Goal: Information Seeking & Learning: Learn about a topic

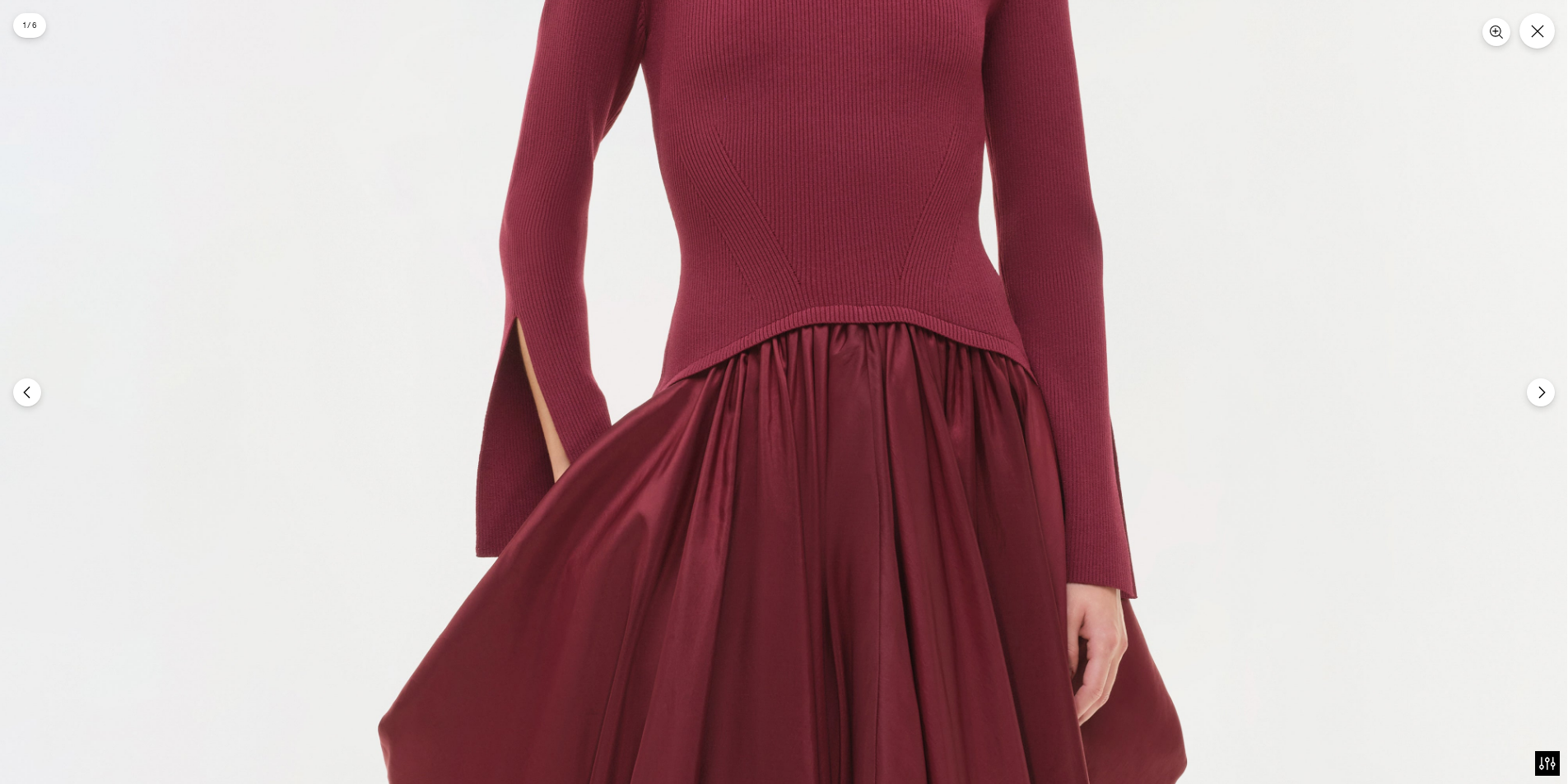
click at [921, 280] on img at bounding box center [783, 619] width 1568 height 2353
click at [940, 343] on img at bounding box center [783, 619] width 1569 height 2353
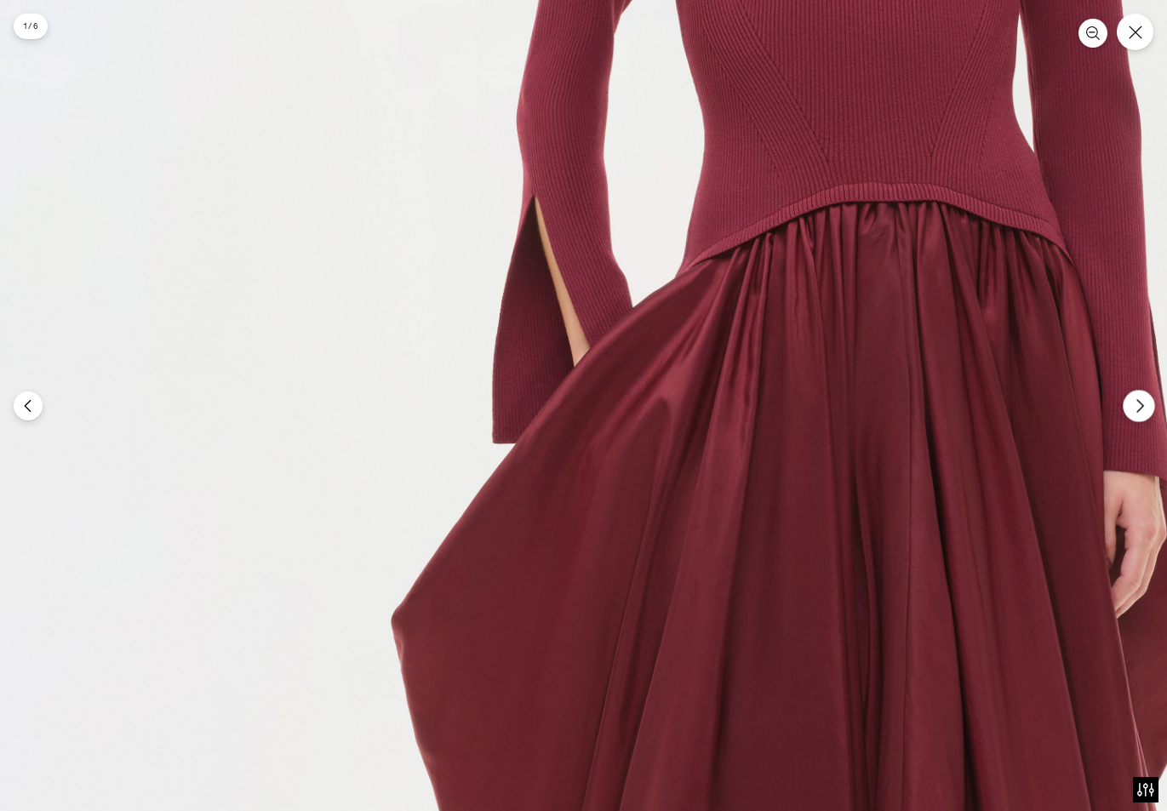
click at [1151, 409] on button "Next" at bounding box center [1139, 406] width 32 height 32
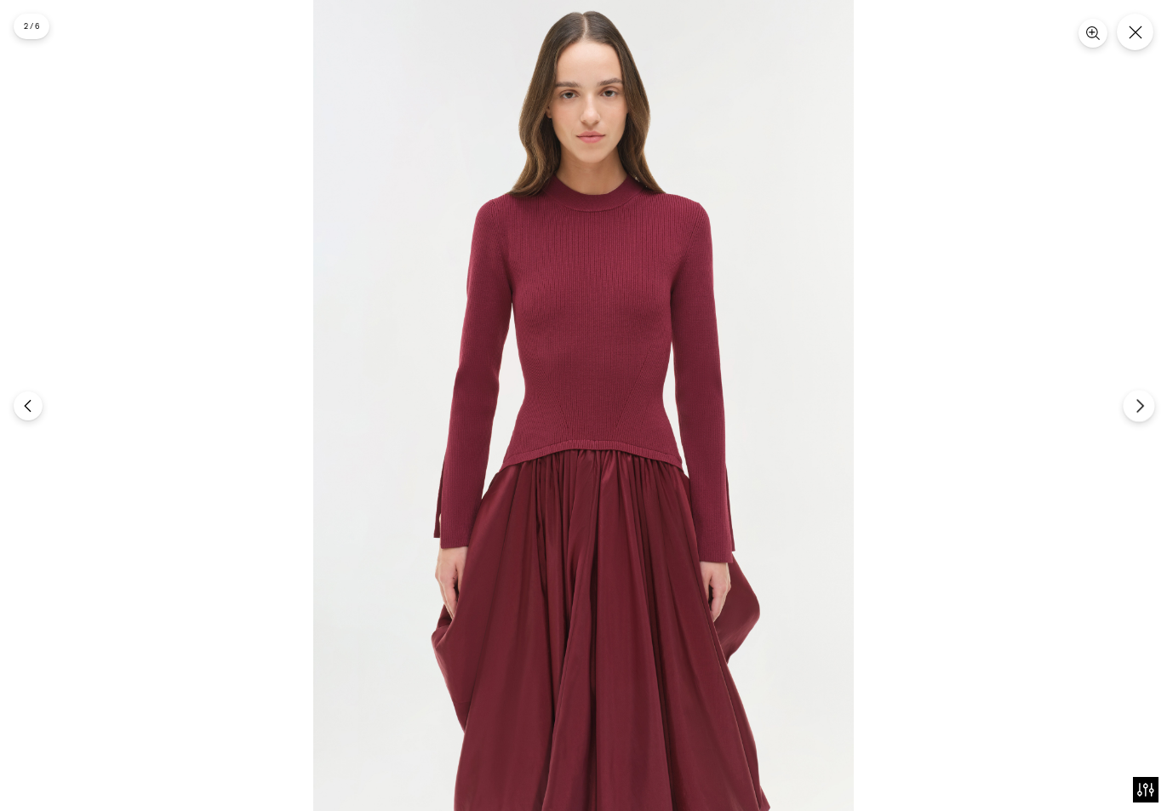
click at [1138, 405] on icon "Next" at bounding box center [1139, 405] width 15 height 15
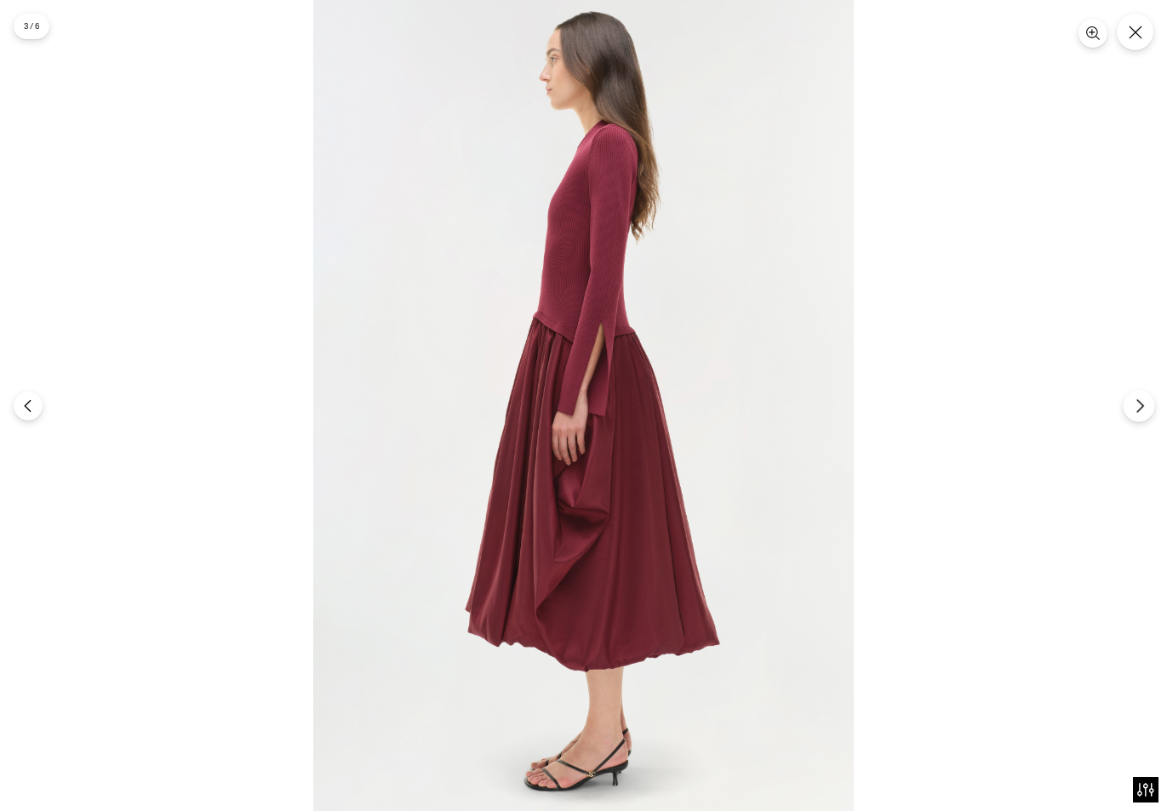
click at [1133, 401] on icon "Next" at bounding box center [1139, 405] width 15 height 15
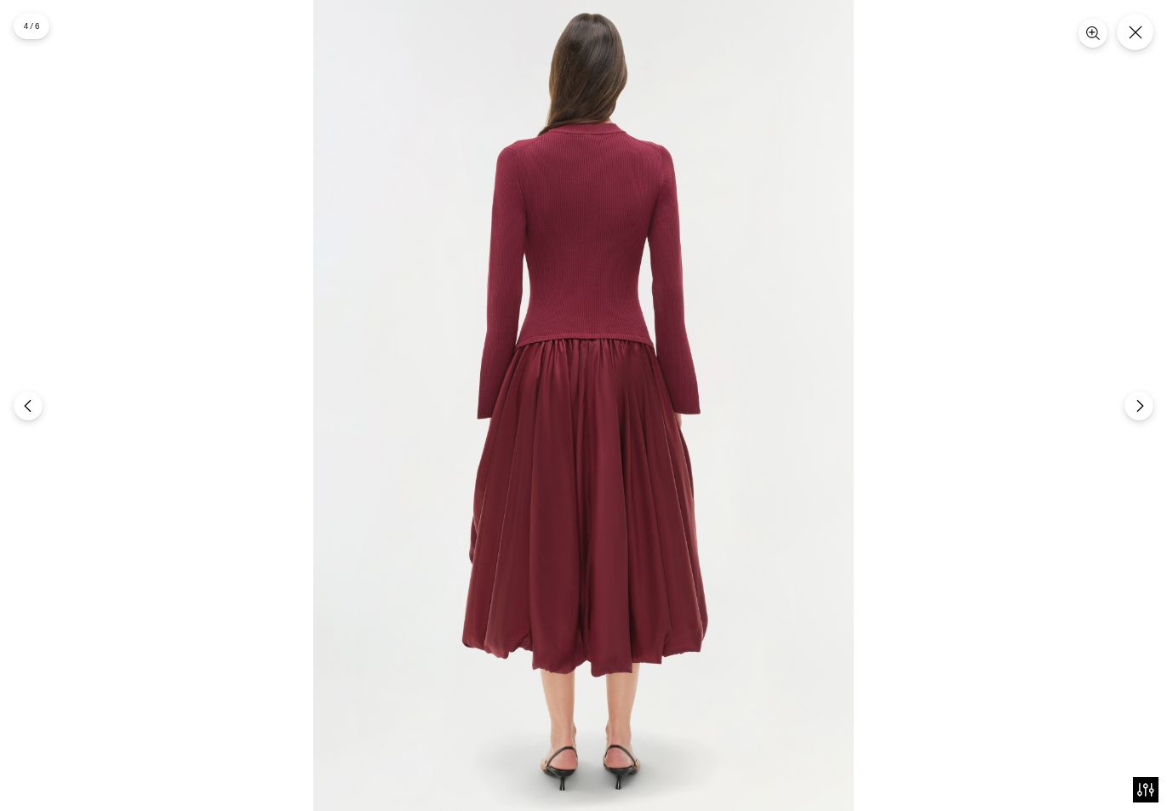
click at [1092, 410] on div at bounding box center [583, 405] width 1167 height 811
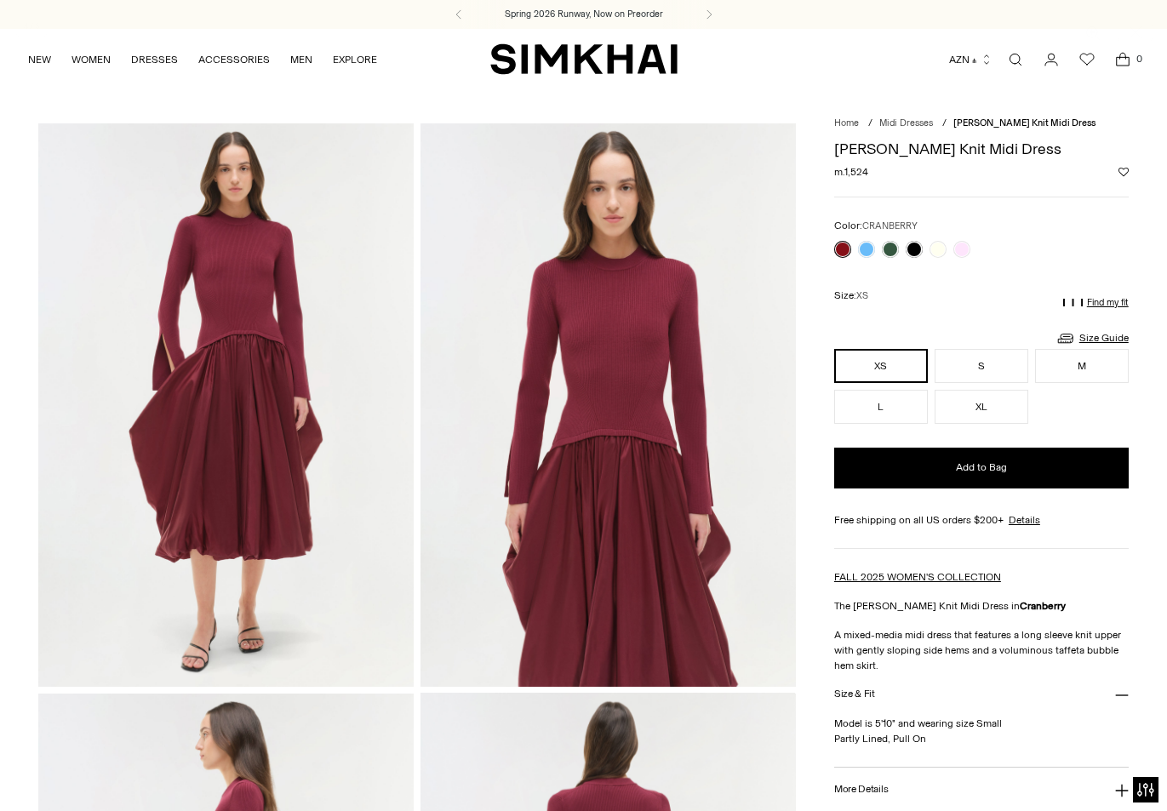
click at [1141, 410] on section "4 / 6" at bounding box center [583, 405] width 1167 height 811
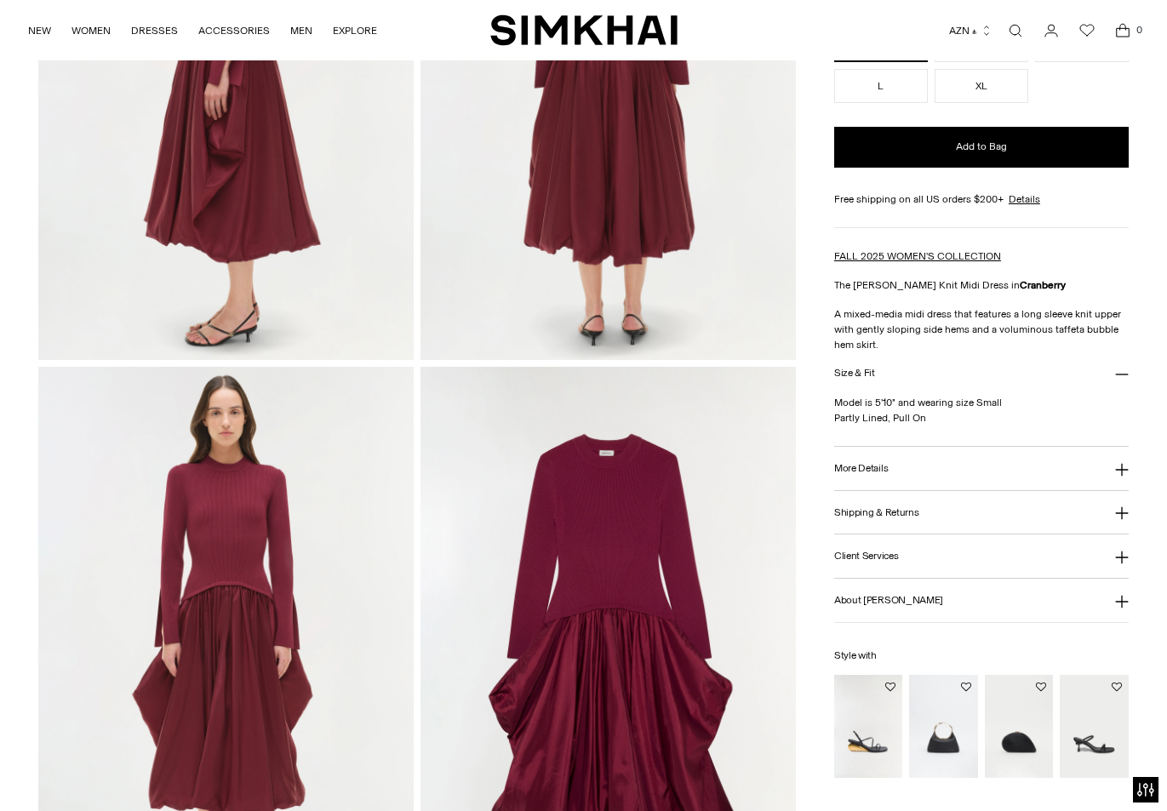
scroll to position [1022, 0]
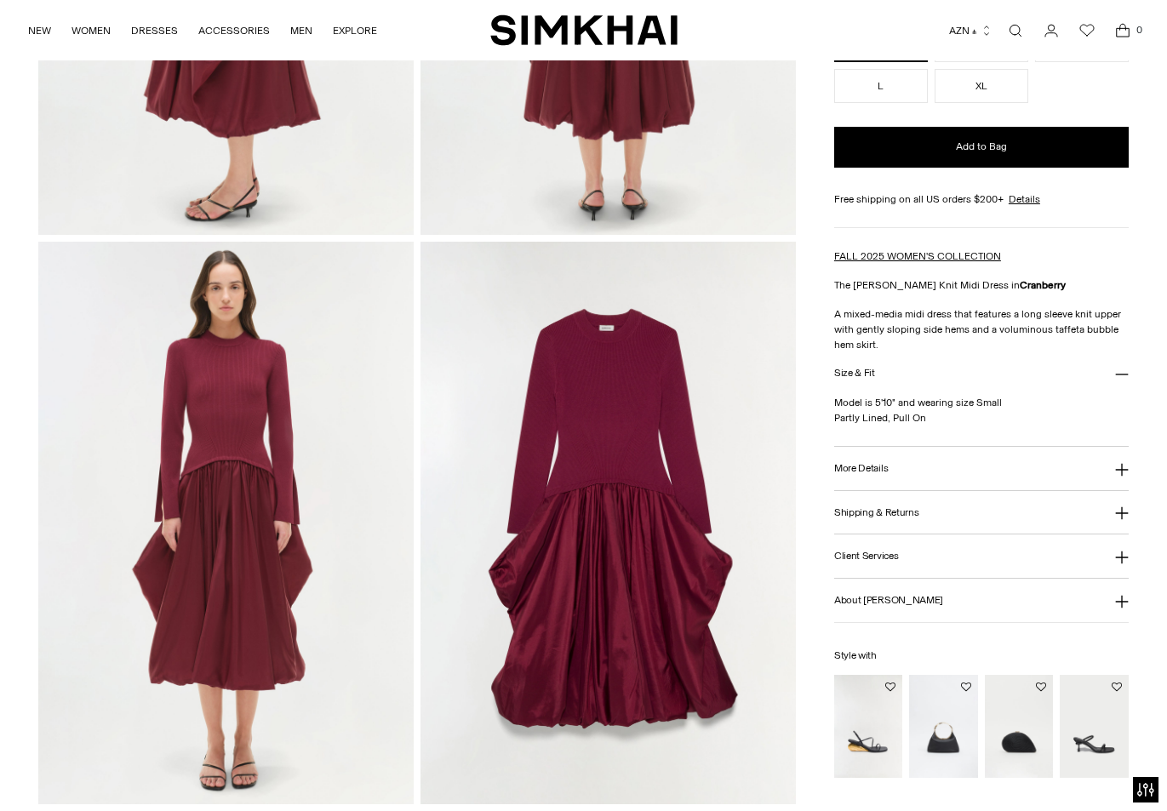
click at [304, 443] on img at bounding box center [226, 523] width 376 height 563
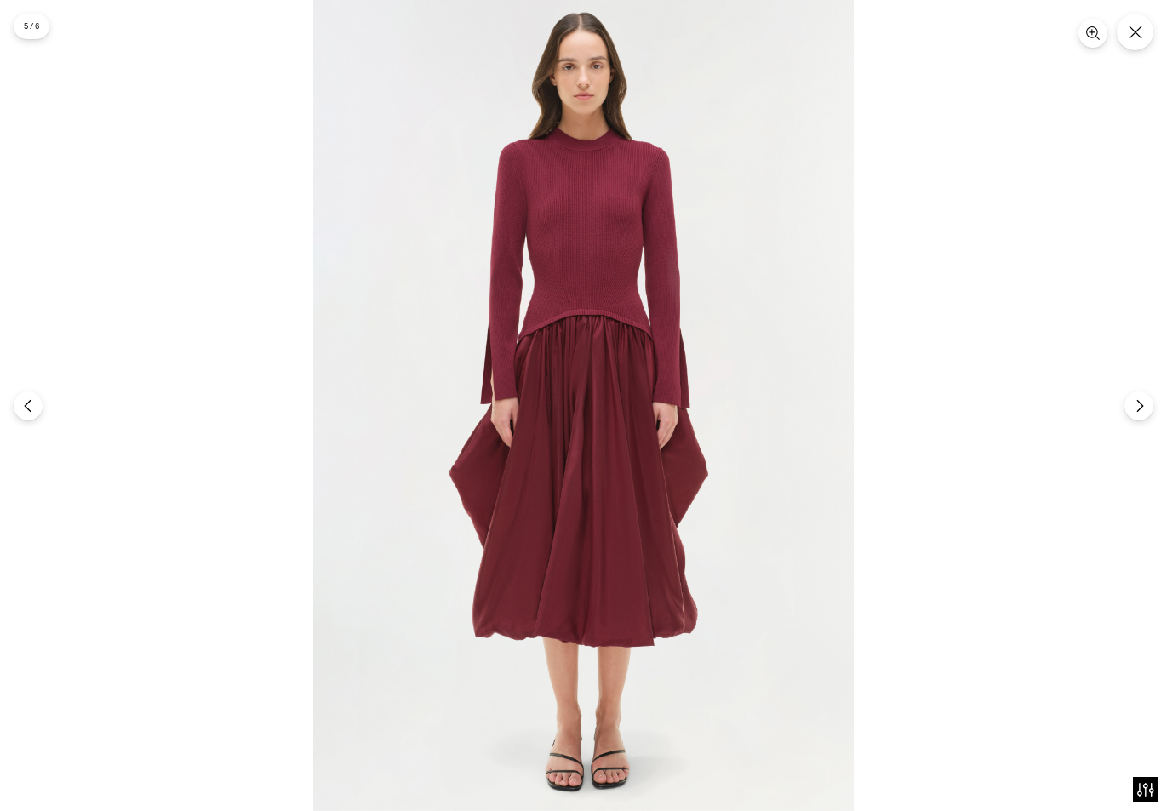
click at [845, 458] on img at bounding box center [583, 405] width 541 height 811
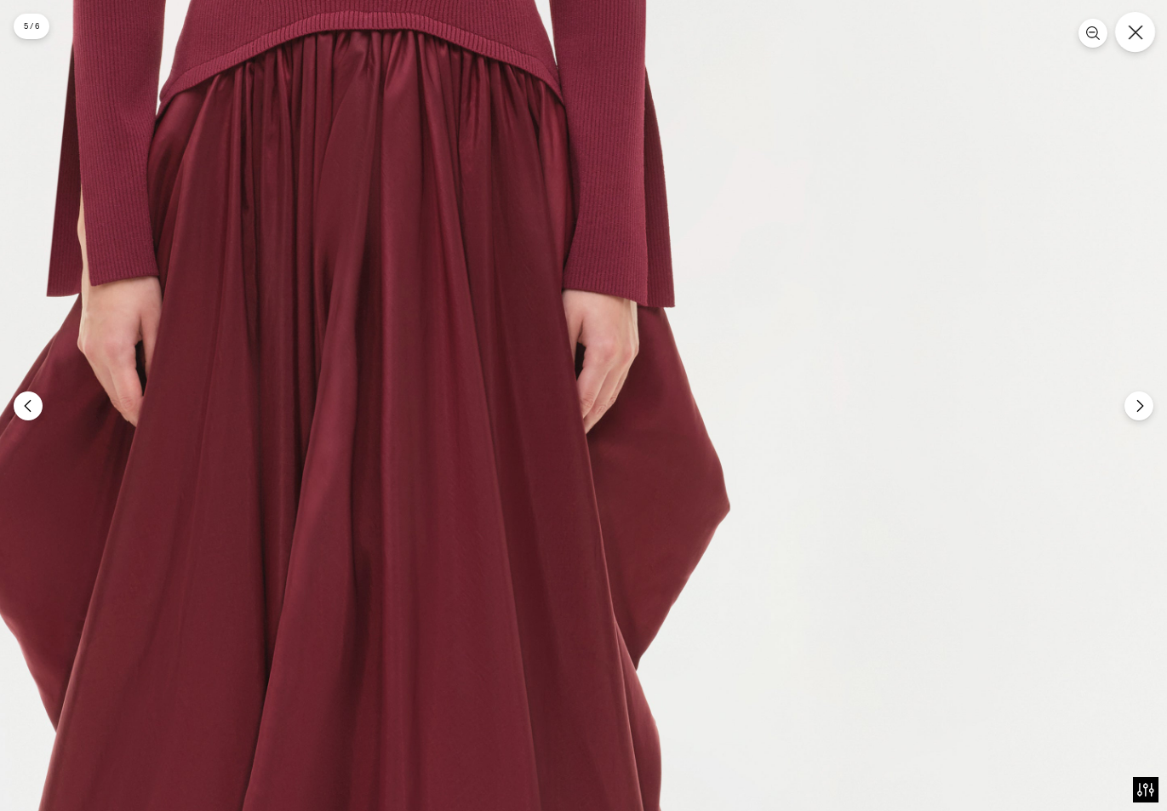
click at [1138, 49] on button "Close" at bounding box center [1135, 32] width 40 height 40
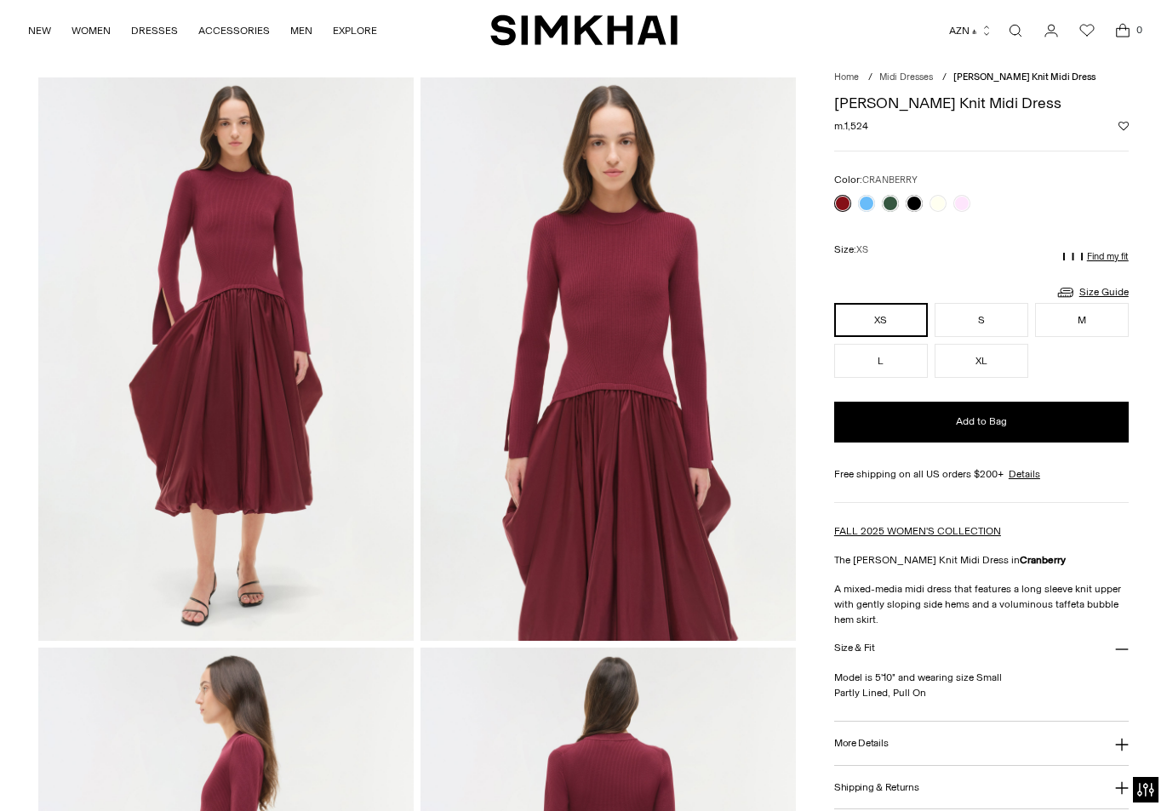
scroll to position [85, 0]
